Goal: Task Accomplishment & Management: Manage account settings

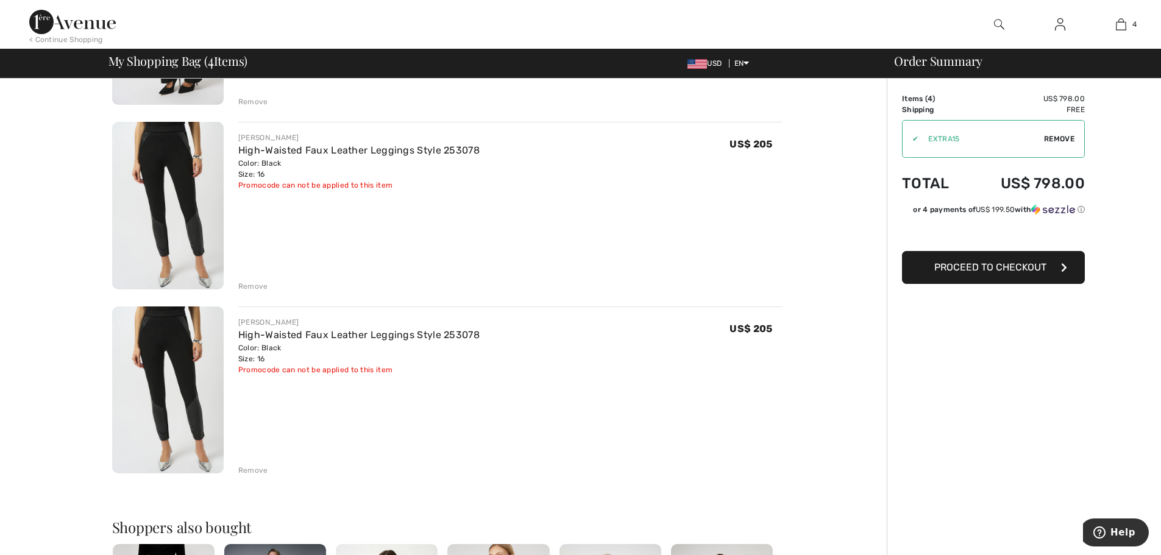
scroll to position [427, 0]
click at [253, 470] on div "Remove" at bounding box center [253, 469] width 30 height 11
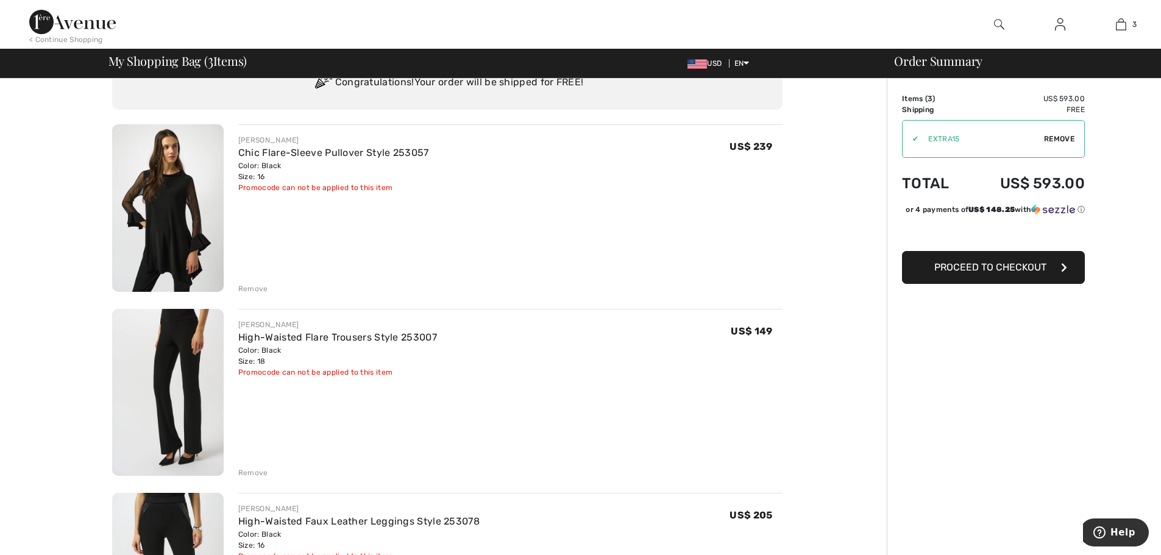
scroll to position [183, 0]
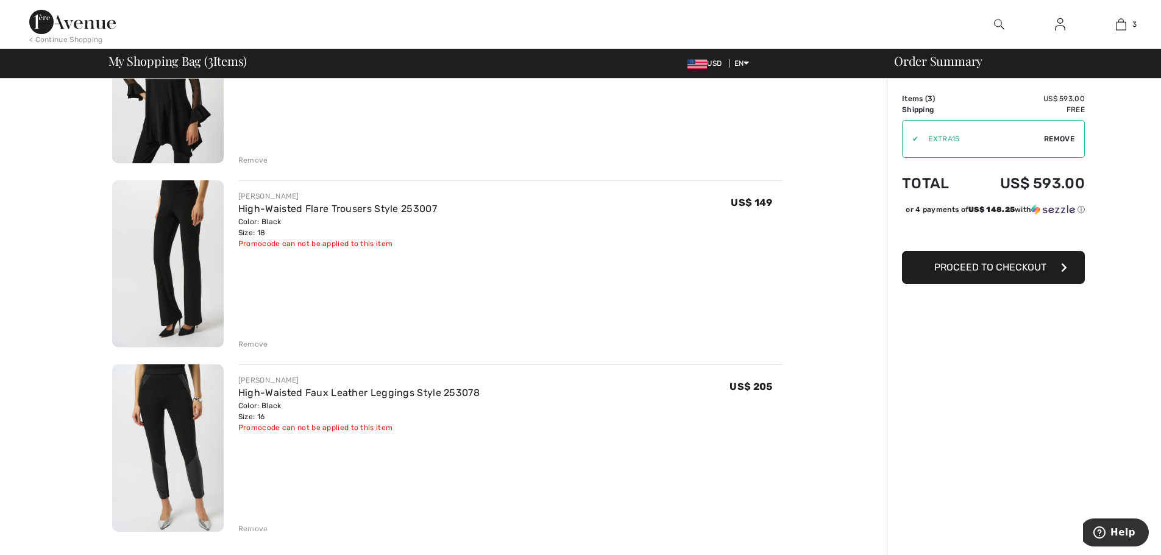
click at [247, 342] on div "Remove" at bounding box center [253, 344] width 30 height 11
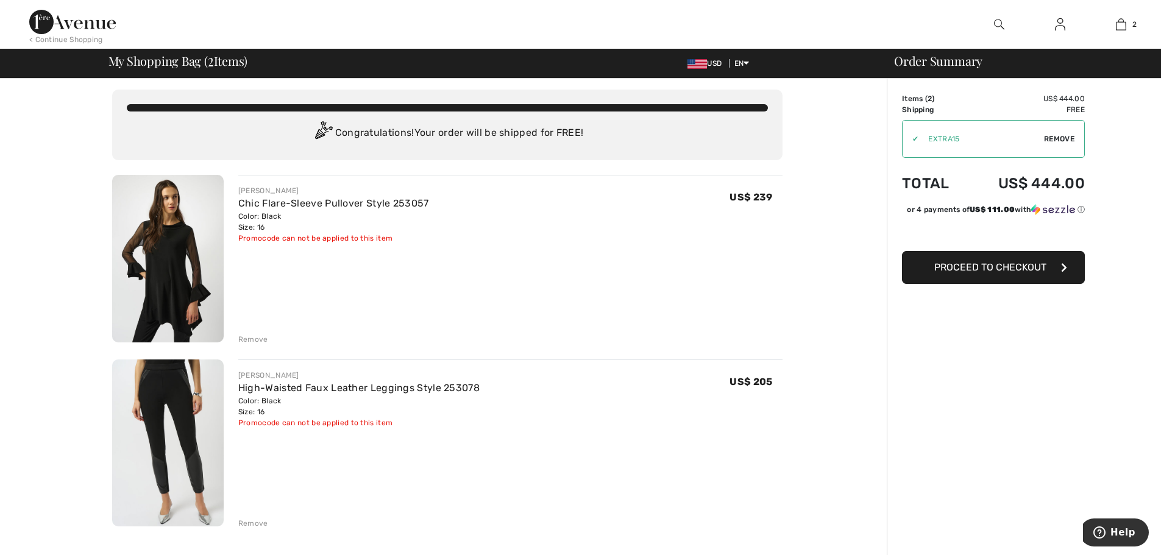
scroll to position [0, 0]
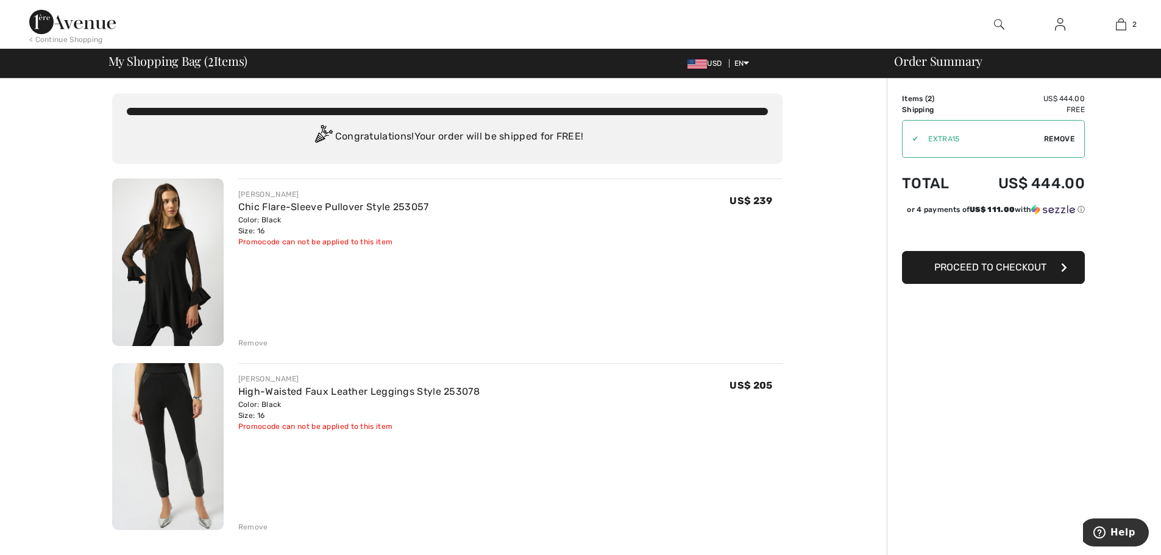
click at [1058, 23] on img at bounding box center [1060, 24] width 10 height 15
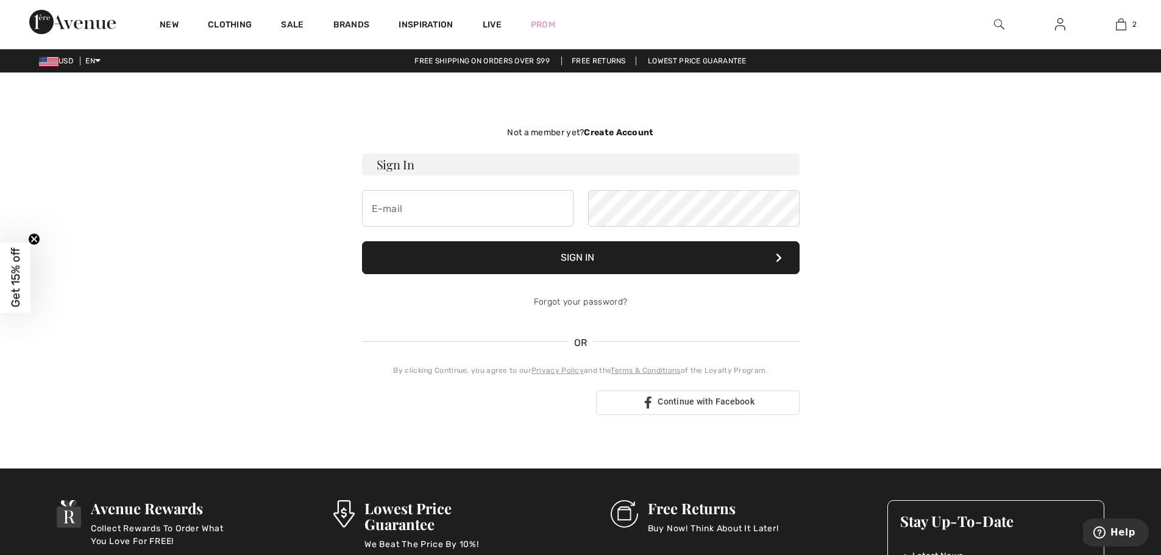
click at [608, 134] on strong "Create Account" at bounding box center [618, 132] width 69 height 10
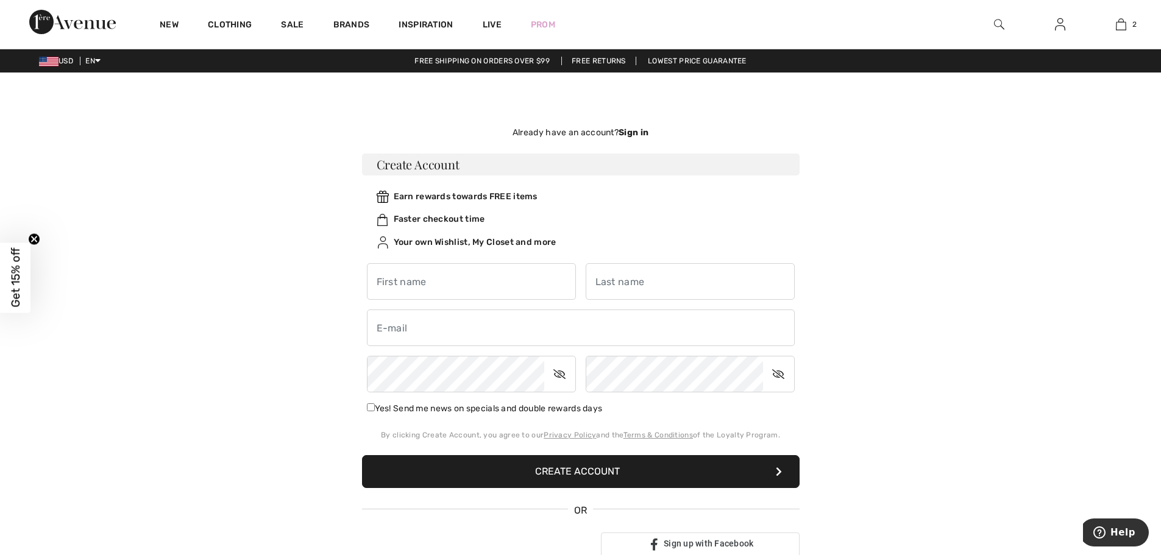
click at [421, 160] on h3 "Create Account" at bounding box center [581, 165] width 438 height 22
click at [382, 282] on input "text" at bounding box center [471, 281] width 209 height 37
type input "Joli"
type input "Castor"
type input "joliwc@gmail.com"
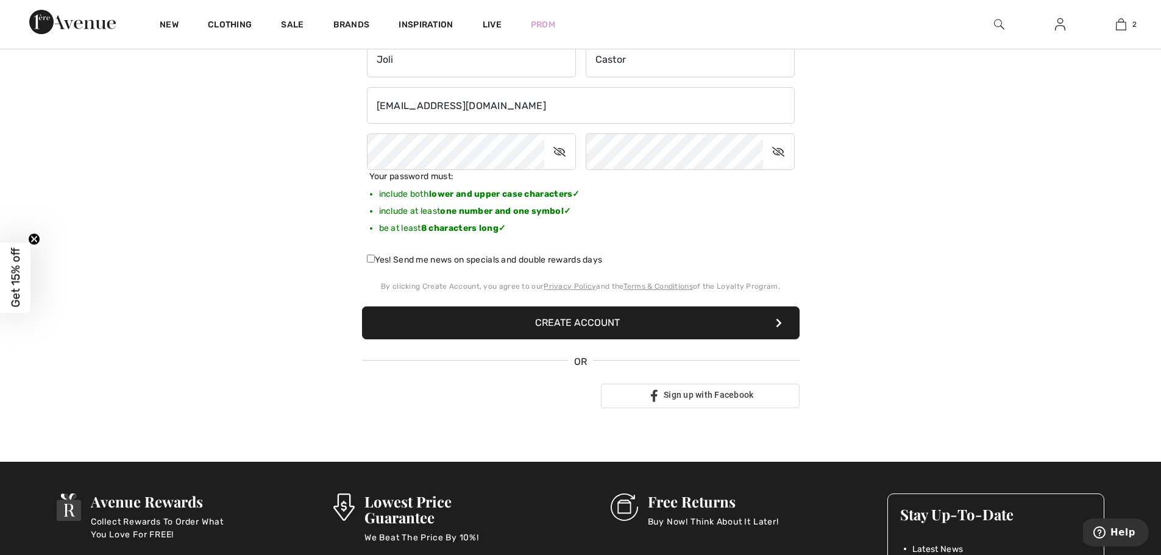
scroll to position [244, 0]
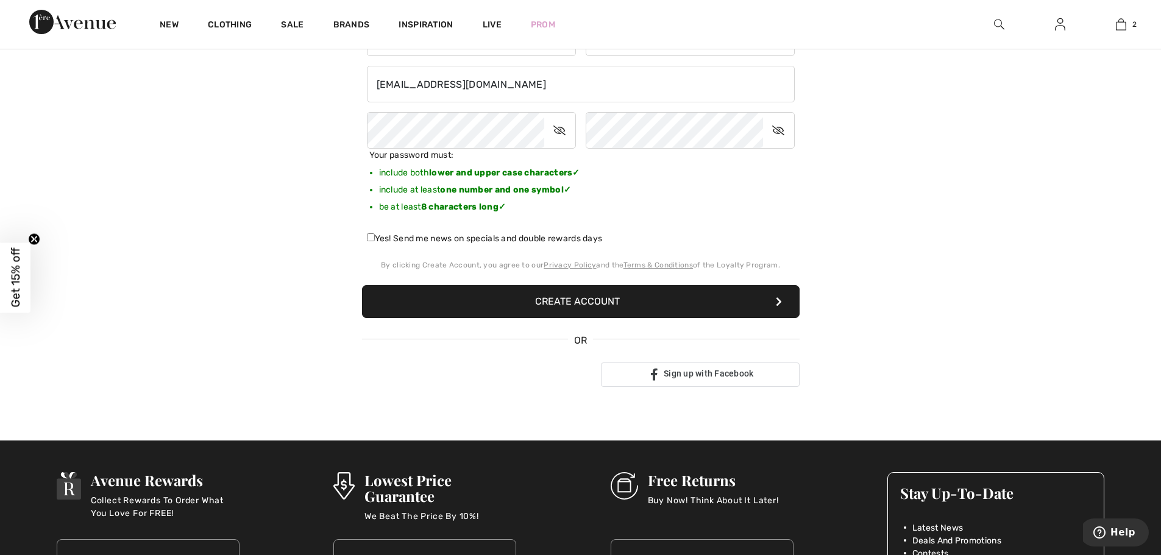
click at [372, 238] on input "Yes! Send me news on specials and double rewards days" at bounding box center [371, 237] width 8 height 8
checkbox input "true"
click at [536, 307] on button "Create Account" at bounding box center [581, 301] width 438 height 33
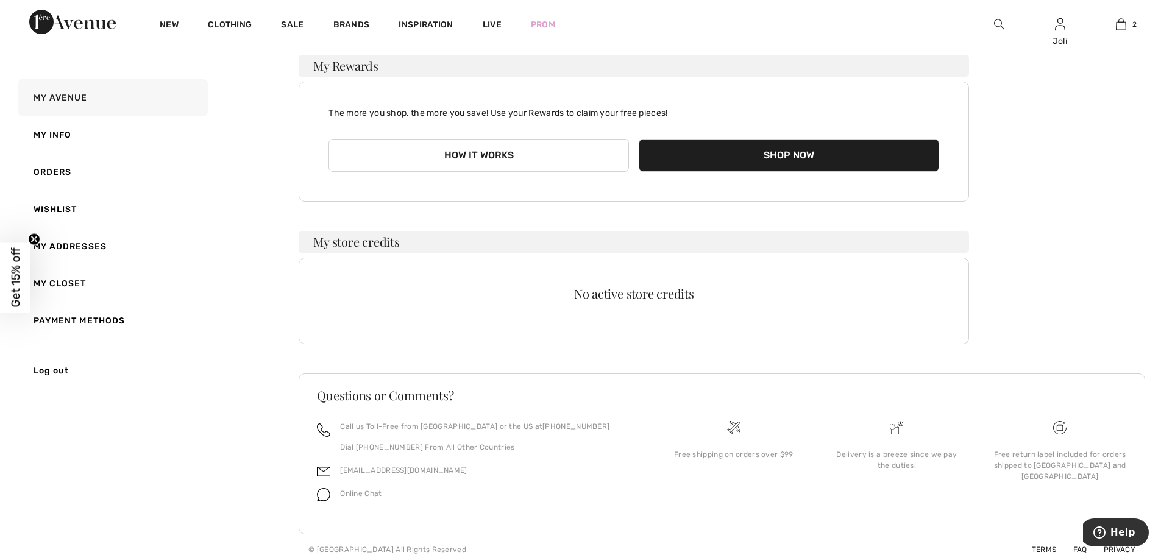
scroll to position [103, 0]
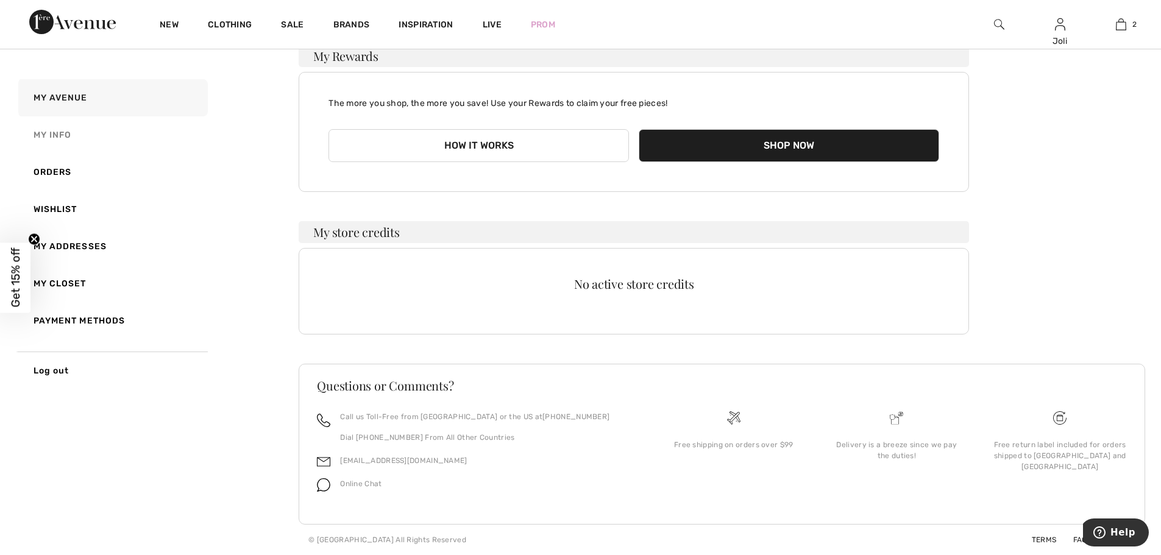
click at [61, 137] on link "My Info" at bounding box center [112, 134] width 192 height 37
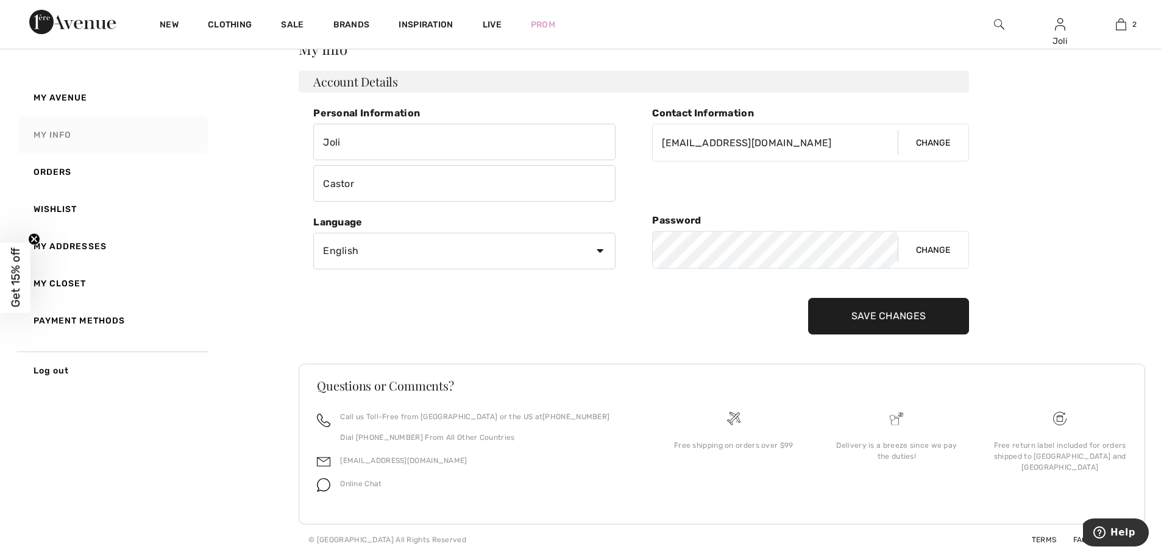
scroll to position [63, 0]
click at [41, 169] on link "Orders" at bounding box center [112, 172] width 192 height 37
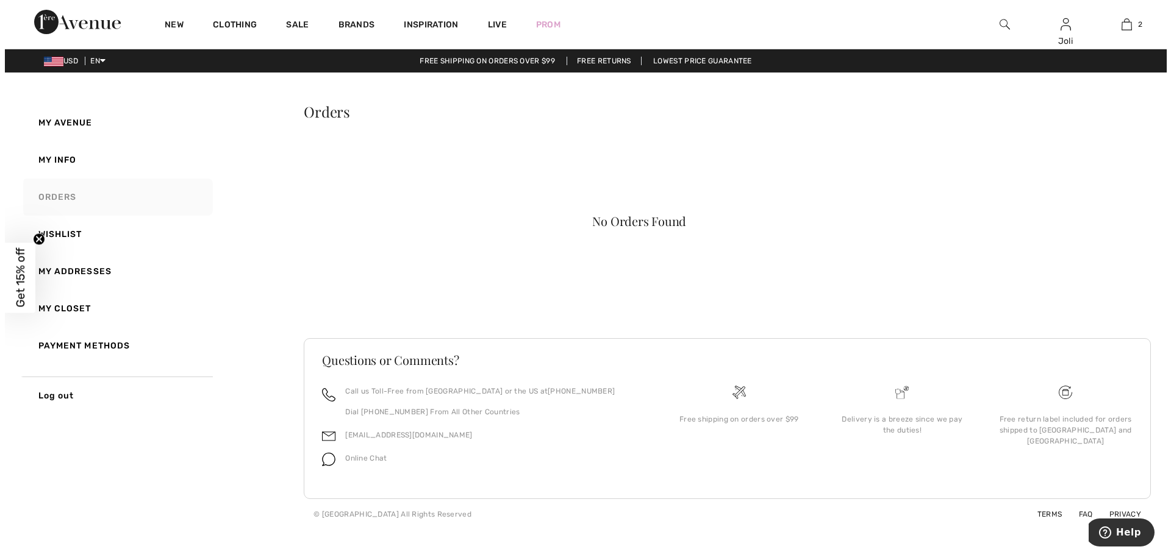
scroll to position [0, 0]
click at [73, 267] on link "My Addresses" at bounding box center [112, 271] width 192 height 37
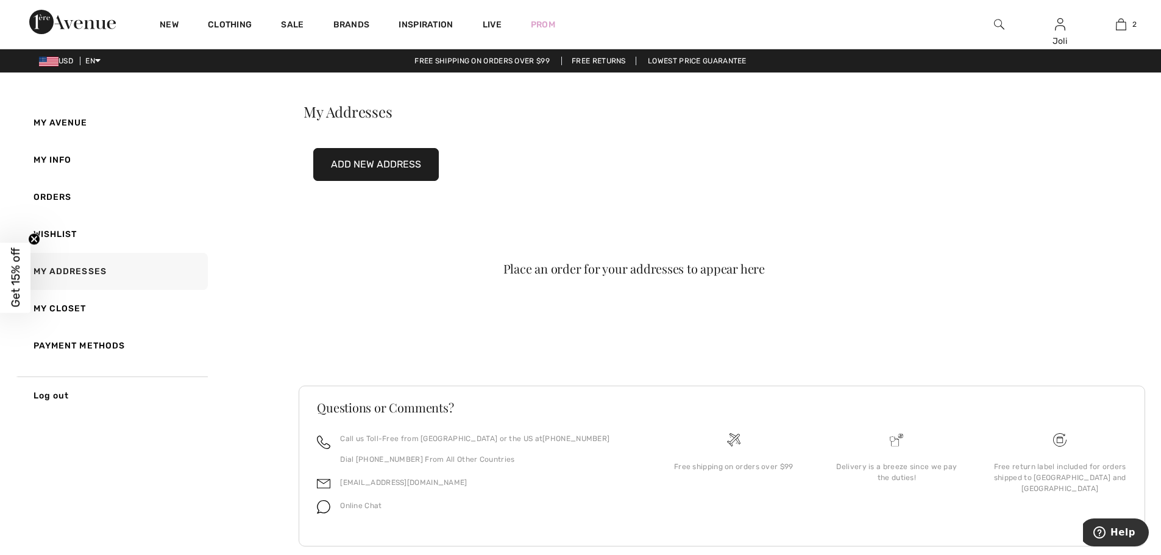
click at [377, 157] on button "Add New Address" at bounding box center [376, 164] width 126 height 33
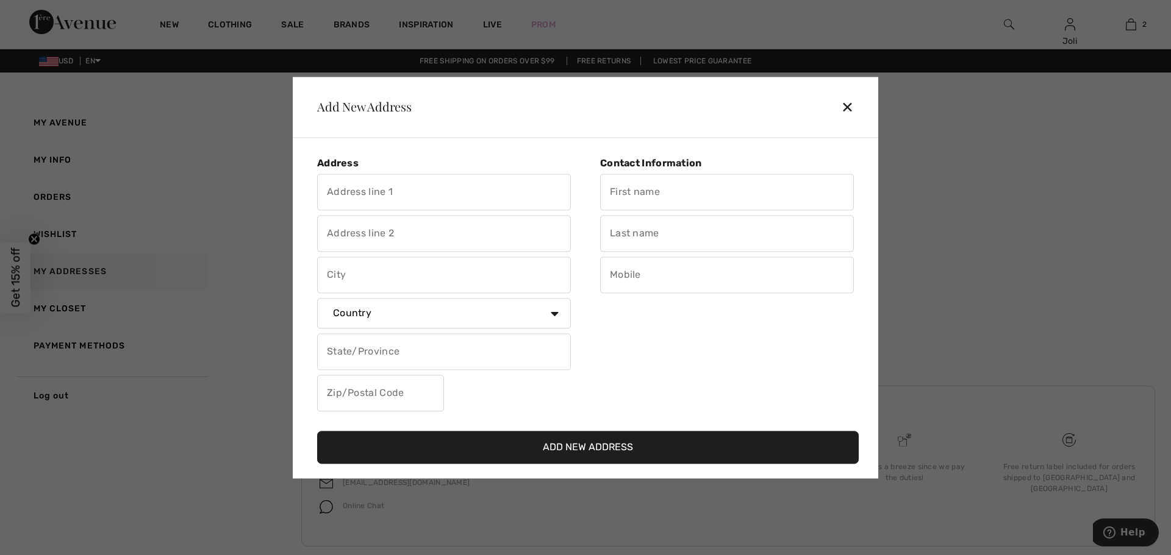
click at [435, 202] on input "text" at bounding box center [444, 192] width 254 height 37
type input "36 Cork Tree"
type input "Rancho Mirage"
select select "US"
select select "CA"
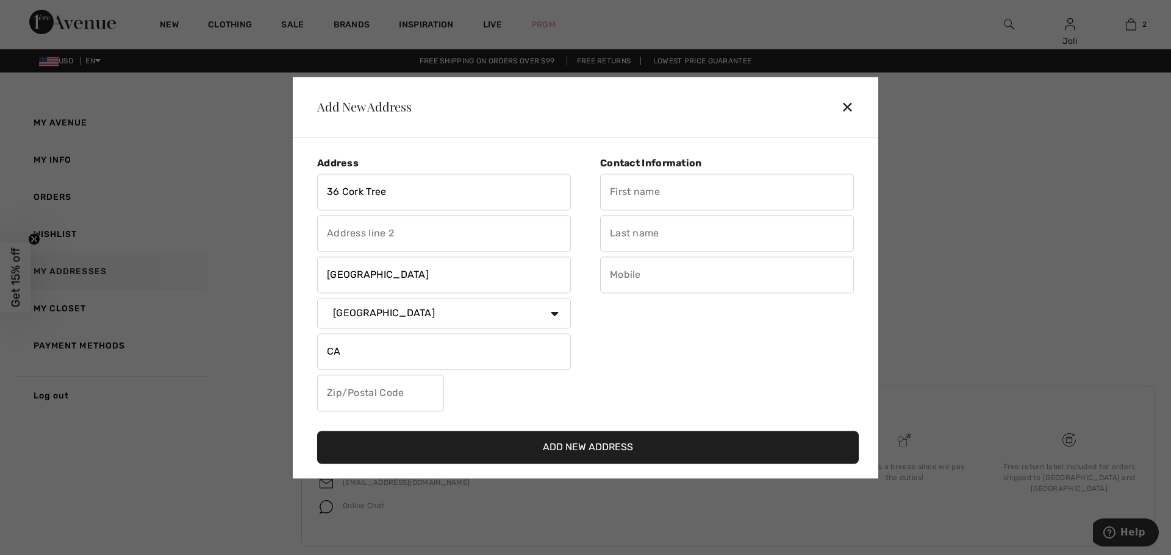
type input "92270"
type input "Joli"
type input "Castor"
type input "3038854201"
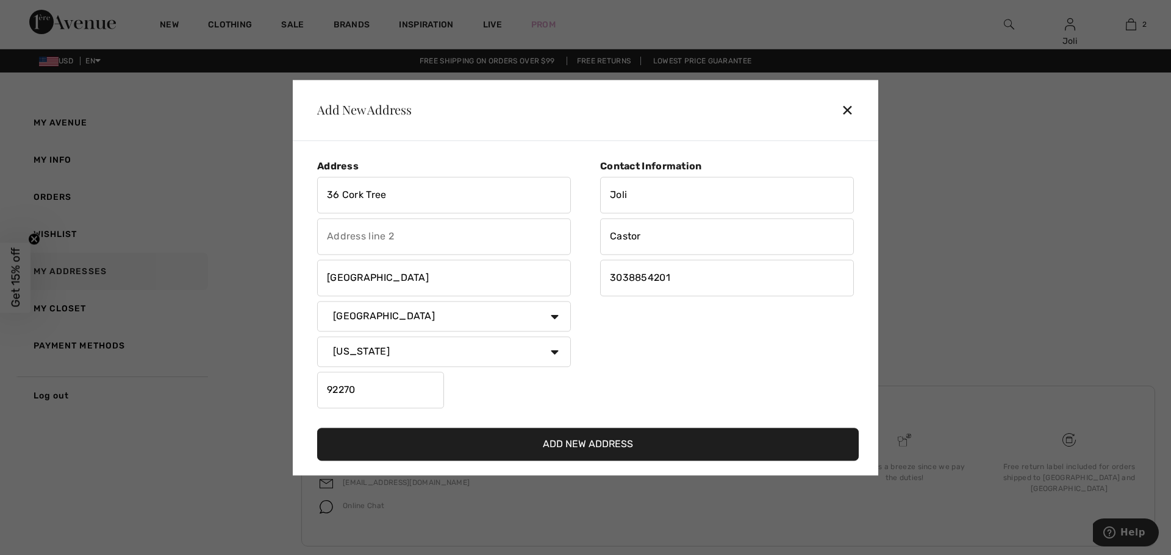
click at [575, 441] on button "Add New Address" at bounding box center [587, 444] width 541 height 33
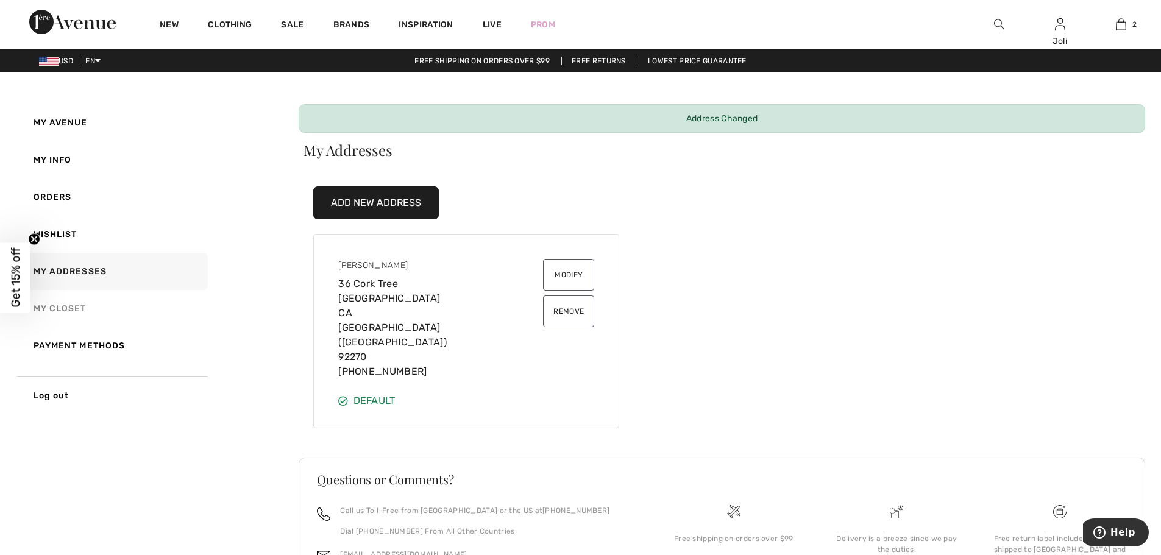
click at [62, 312] on link "My Closet" at bounding box center [112, 308] width 192 height 37
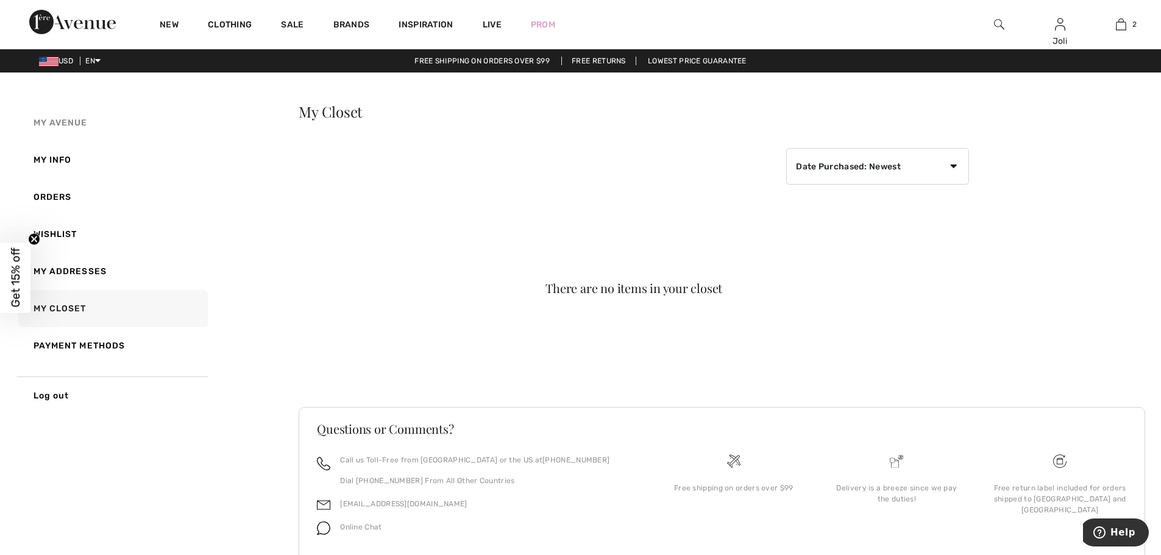
click at [59, 120] on span "My Avenue" at bounding box center [61, 123] width 54 height 10
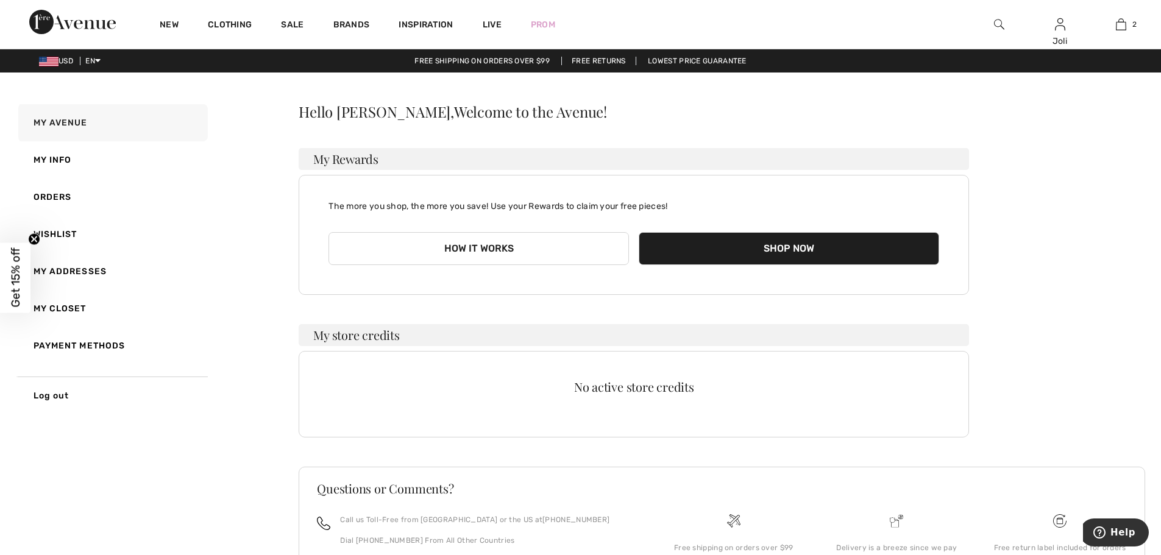
click at [1057, 135] on div "Hello Joli, Welcome to the Avenue! My Rewards The more you shop, the more you s…" at bounding box center [722, 381] width 847 height 554
click at [997, 24] on img at bounding box center [999, 24] width 10 height 15
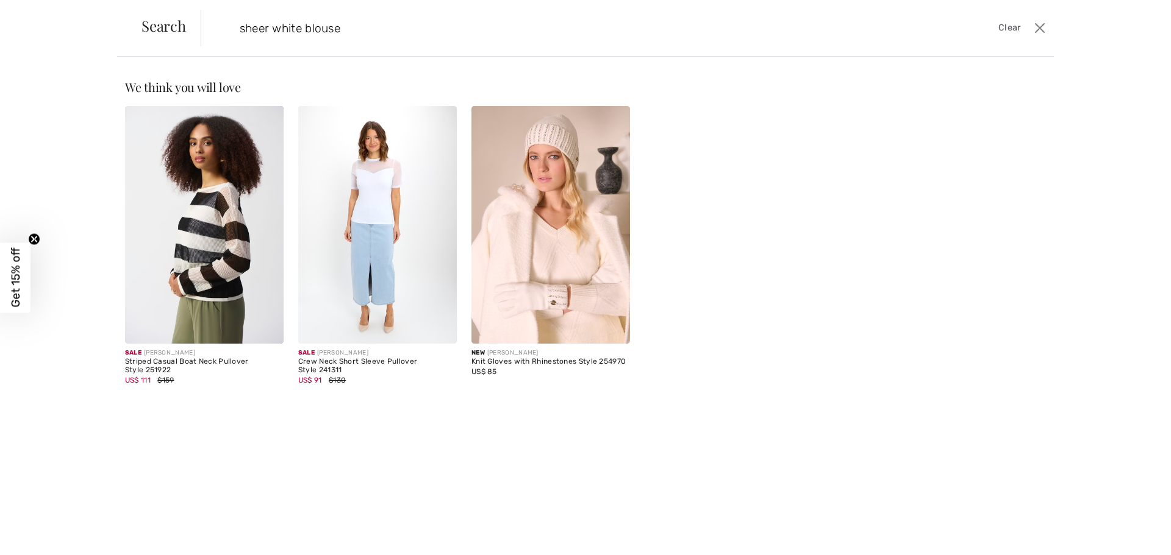
type input "sheer white blouse"
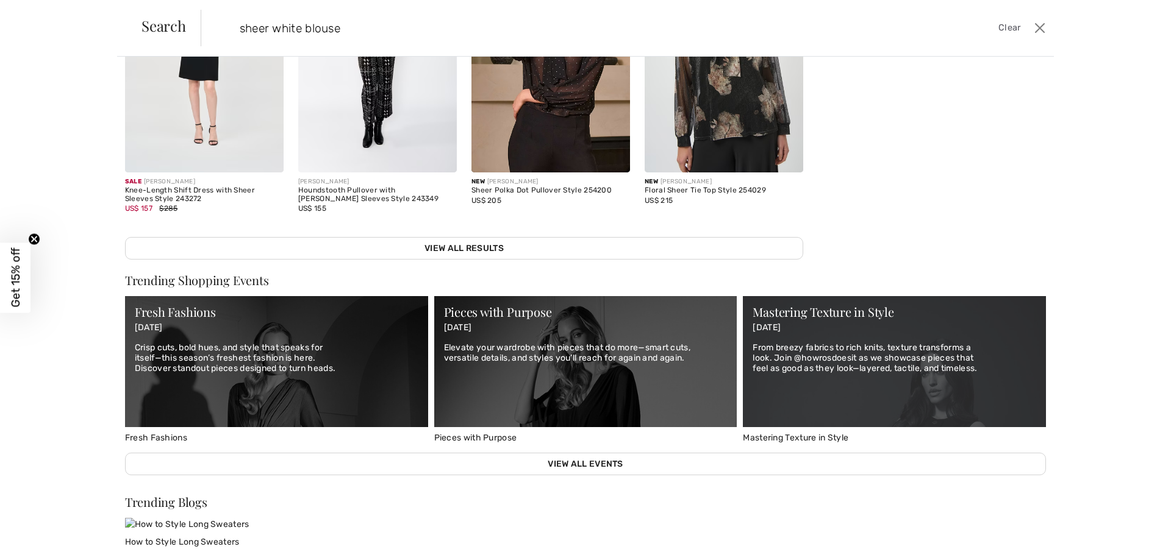
scroll to position [509, 0]
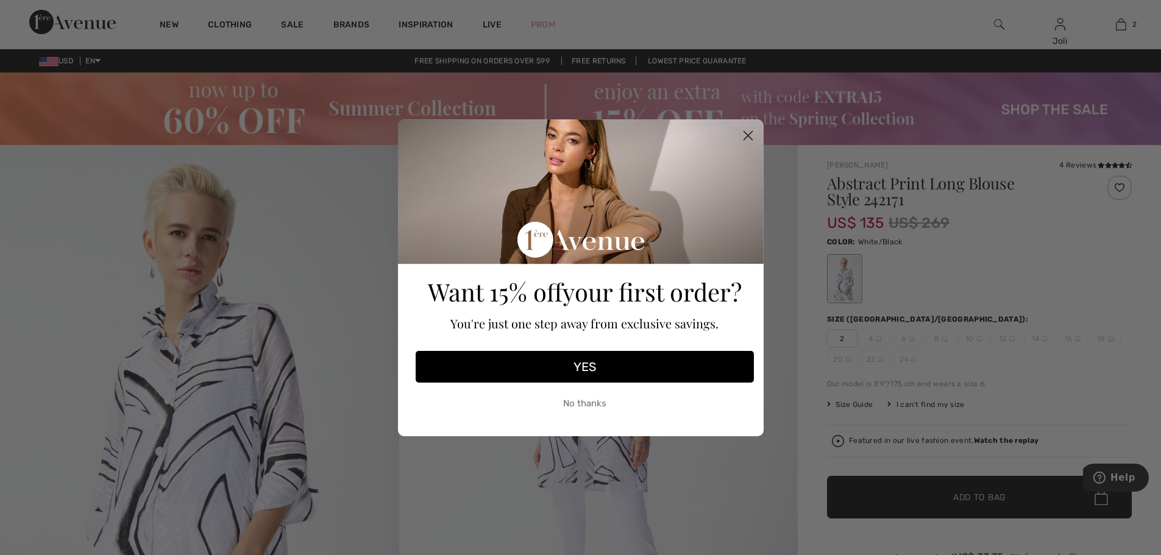
click at [747, 127] on circle "Close dialog" at bounding box center [748, 135] width 20 height 20
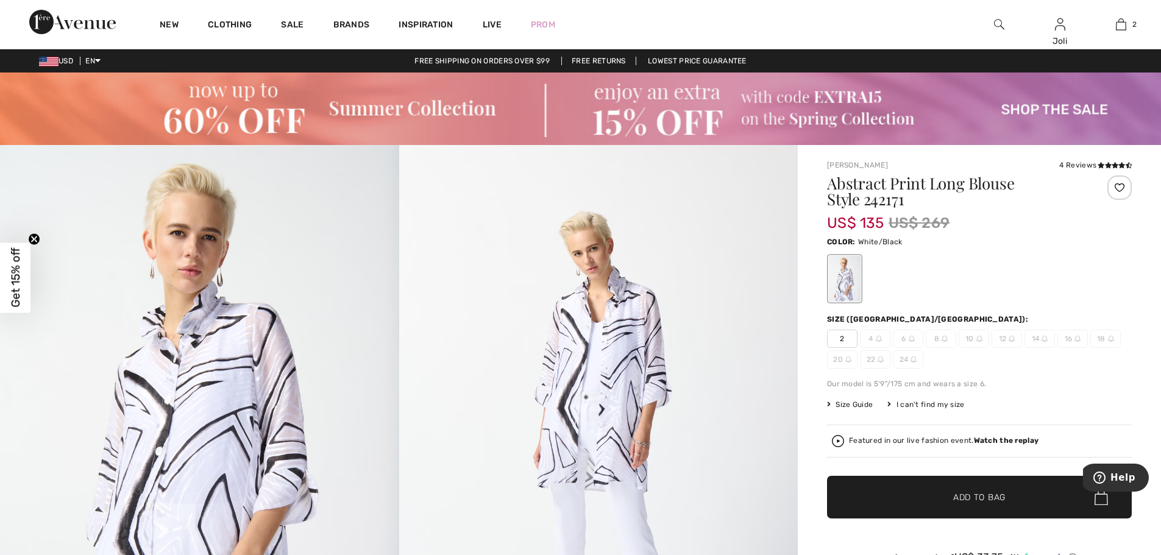
click at [902, 404] on div "I can't find my size" at bounding box center [926, 404] width 77 height 11
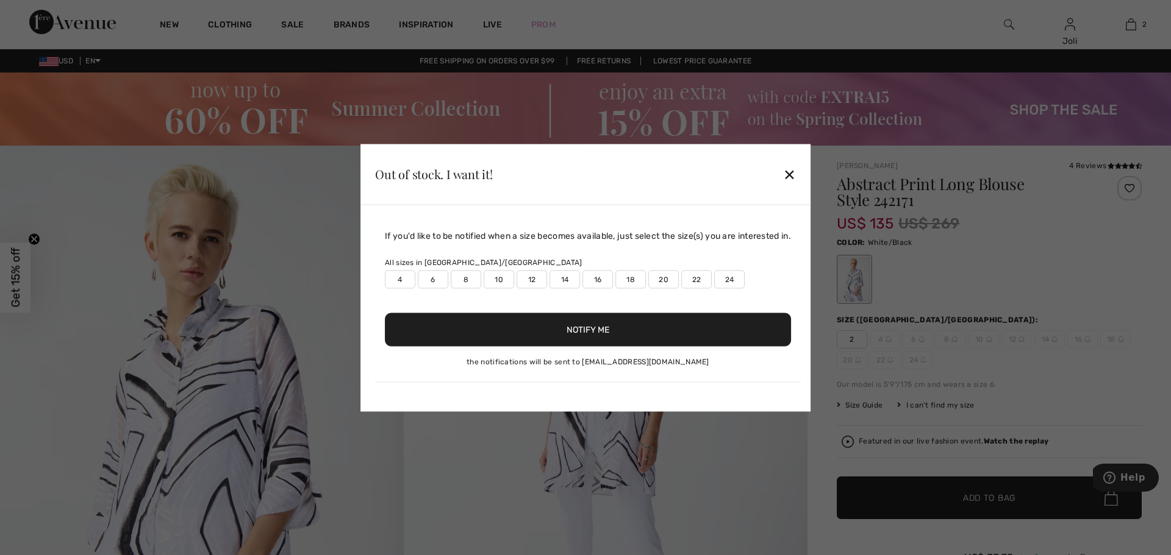
click at [594, 276] on label "16" at bounding box center [597, 279] width 30 height 18
click at [574, 333] on button "Notify Me" at bounding box center [588, 330] width 406 height 34
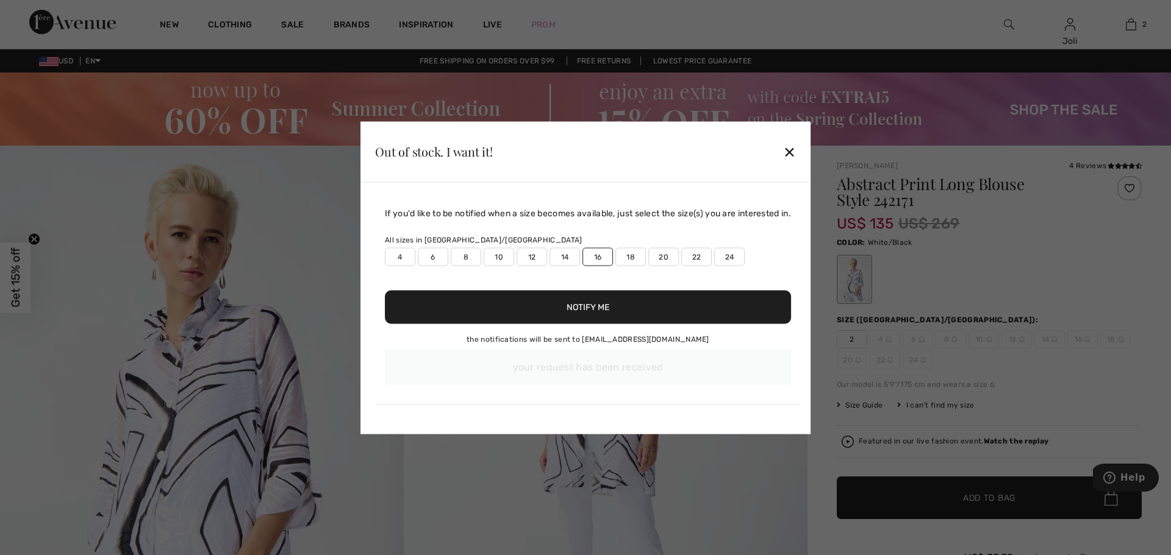
click at [792, 152] on div "✕" at bounding box center [789, 152] width 13 height 26
